Goal: Navigation & Orientation: Find specific page/section

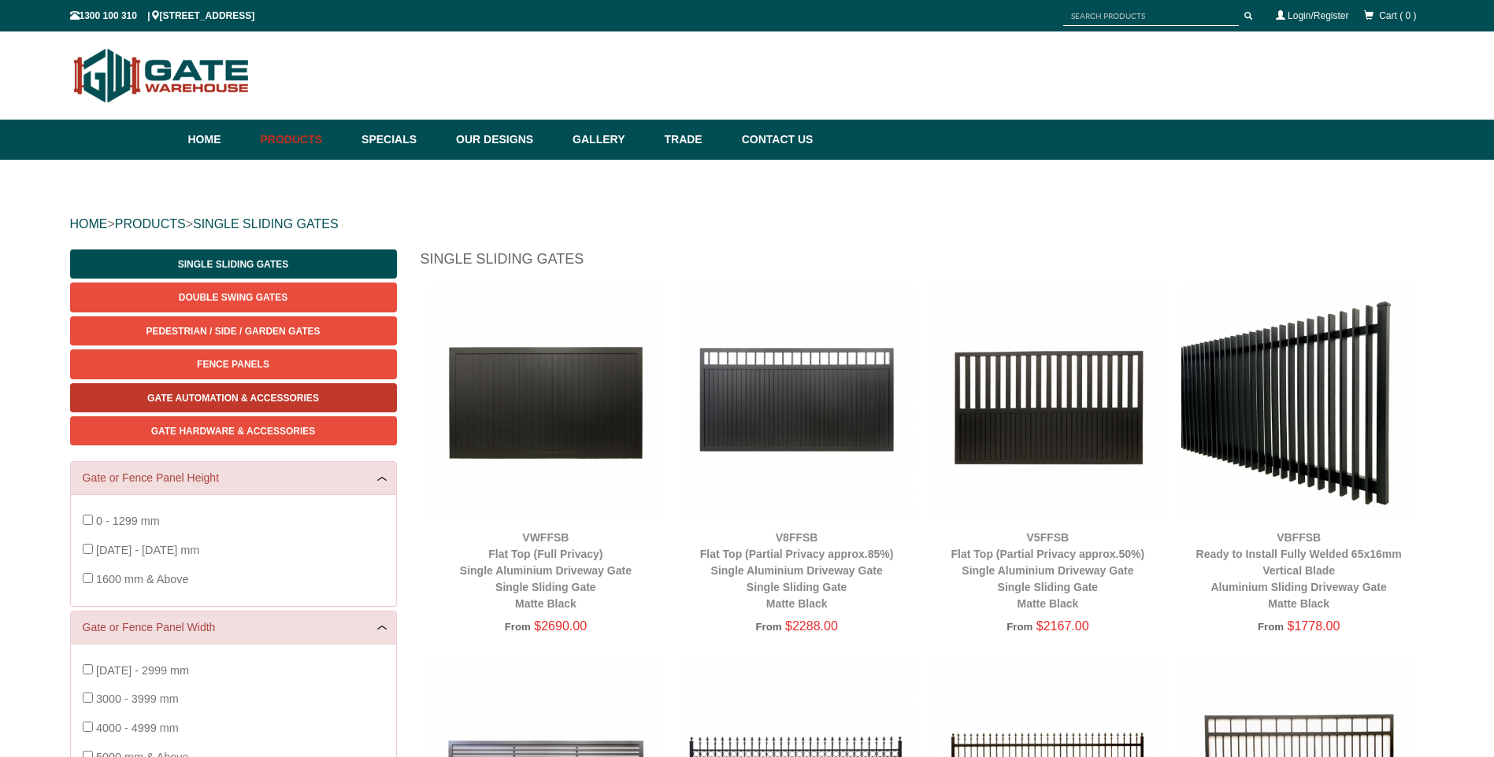
click at [225, 399] on span "Gate Automation & Accessories" at bounding box center [233, 398] width 172 height 11
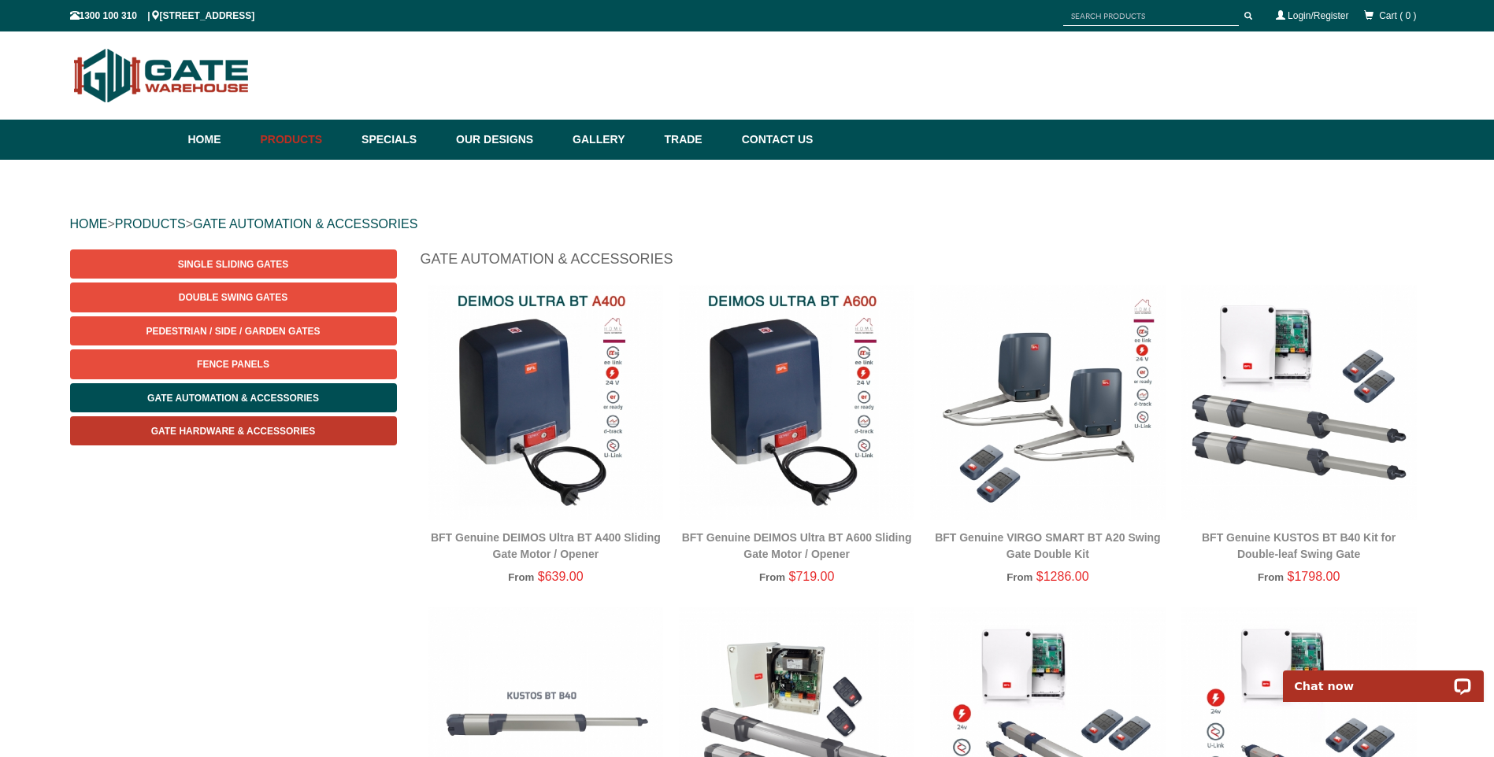
click at [184, 429] on span "Gate Hardware & Accessories" at bounding box center [233, 431] width 165 height 11
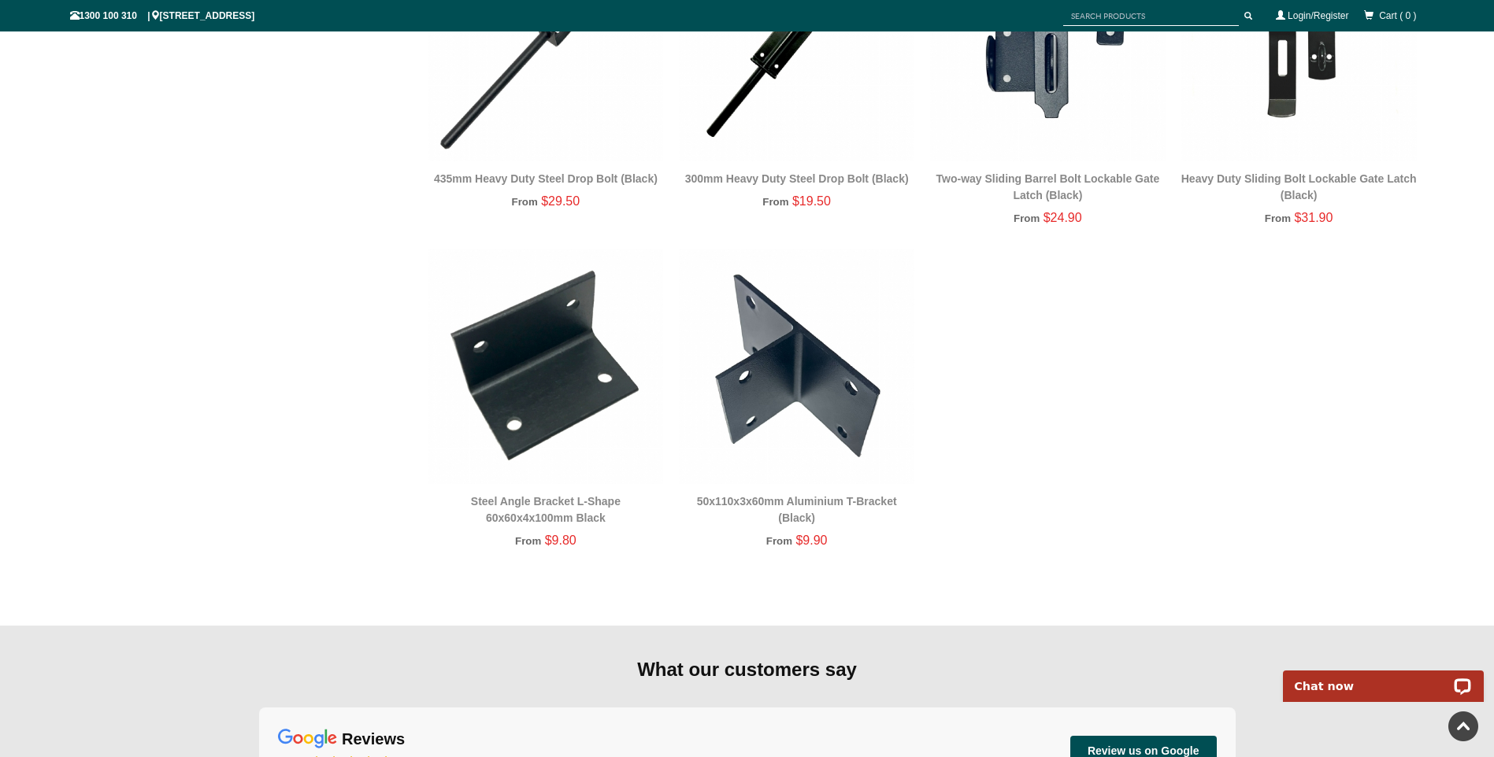
scroll to position [3009, 0]
